Goal: Task Accomplishment & Management: Manage account settings

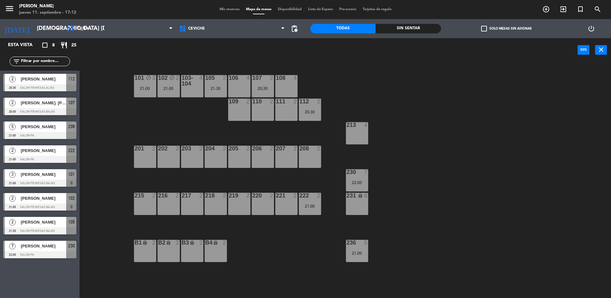
click at [464, 113] on div "101 block 3 21:00 102 block 2 21:00 103-104 4 105 2 21:30 106 4 107 2 20:30 108…" at bounding box center [348, 182] width 525 height 236
click at [42, 197] on span "[PERSON_NAME]" at bounding box center [43, 198] width 45 height 7
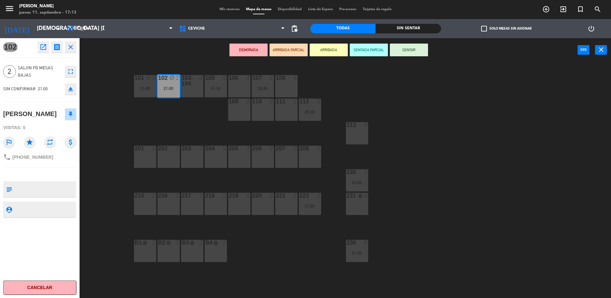
click at [509, 142] on div "101 block 3 21:00 102 block 2 21:00 103-104 4 105 2 21:30 106 4 107 2 20:30 108…" at bounding box center [348, 182] width 525 height 236
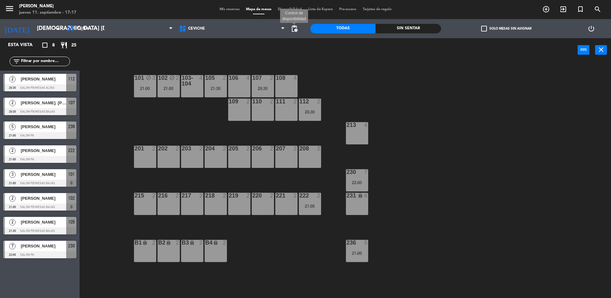
click at [296, 30] on span "pending_actions" at bounding box center [294, 29] width 8 height 8
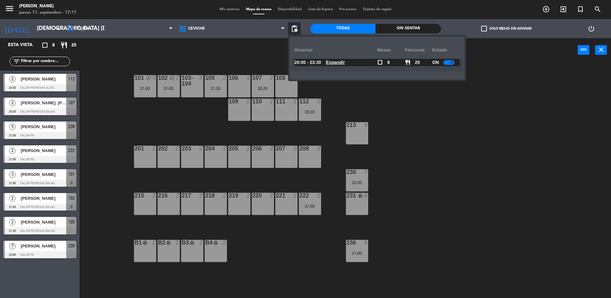
click at [447, 59] on div "ON" at bounding box center [446, 62] width 28 height 7
click at [451, 105] on div "101 block 3 21:00 102 block 2 21:00 103-104 4 105 2 21:30 106 4 107 2 20:30 108…" at bounding box center [348, 182] width 525 height 236
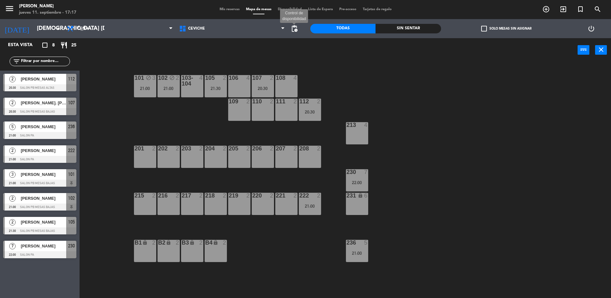
click at [295, 32] on span "pending_actions" at bounding box center [294, 29] width 8 height 8
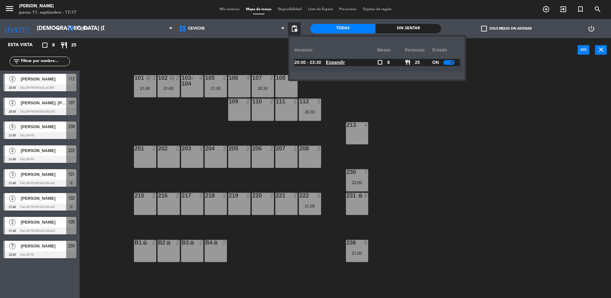
click at [300, 42] on div "Horarios" at bounding box center [335, 49] width 83 height 17
click at [334, 65] on u "Expandir" at bounding box center [335, 62] width 19 height 5
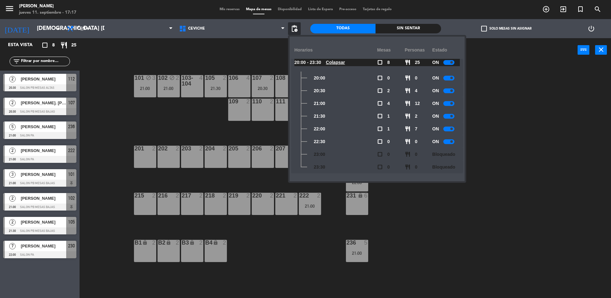
drag, startPoint x: 444, startPoint y: 63, endPoint x: 447, endPoint y: 64, distance: 3.3
click at [444, 63] on small-switch at bounding box center [448, 62] width 11 height 5
click at [449, 64] on div at bounding box center [448, 62] width 11 height 5
click at [476, 82] on div "101 block 3 21:00 102 block 2 21:00 103-104 4 105 2 21:30 106 4 107 2 20:30 108…" at bounding box center [348, 182] width 525 height 236
